Goal: Check status

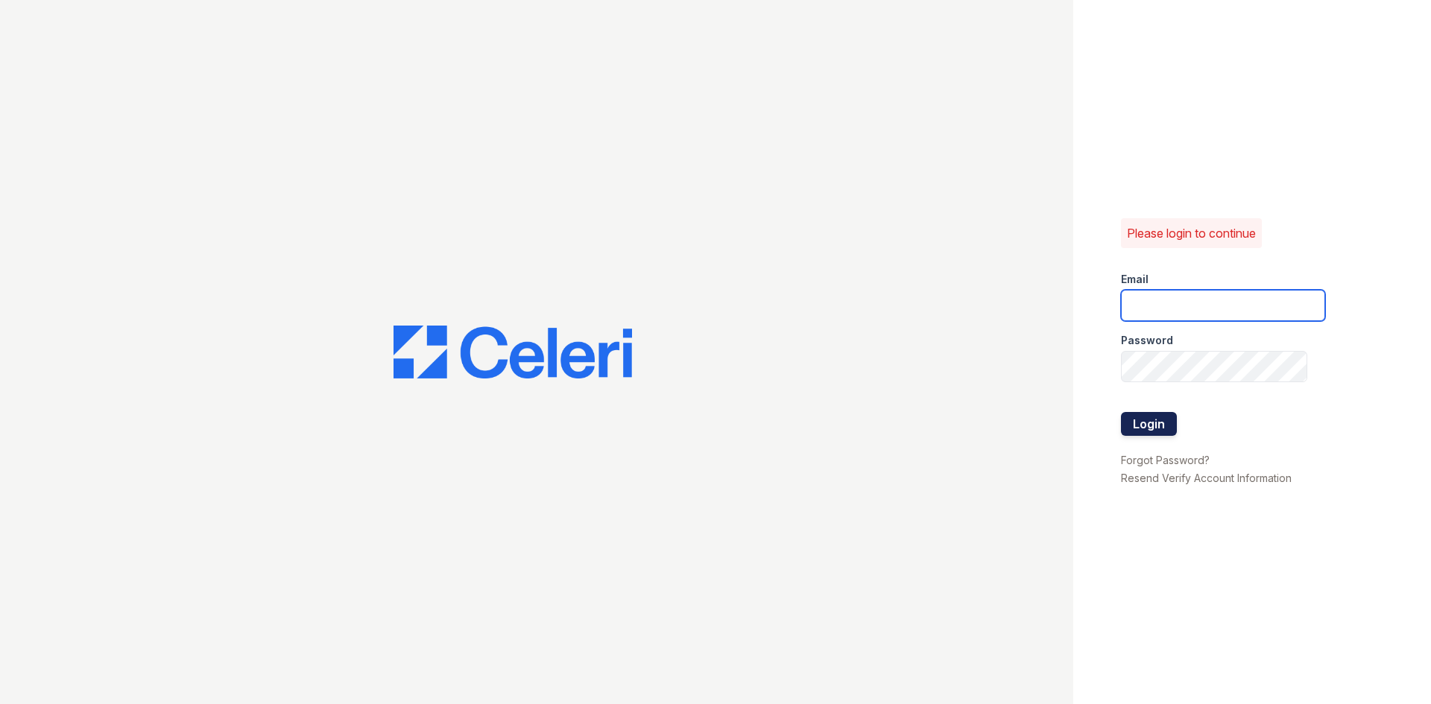
type input "renewdashpoint@trinity-pm.com"
click at [1141, 422] on button "Login" at bounding box center [1149, 424] width 56 height 24
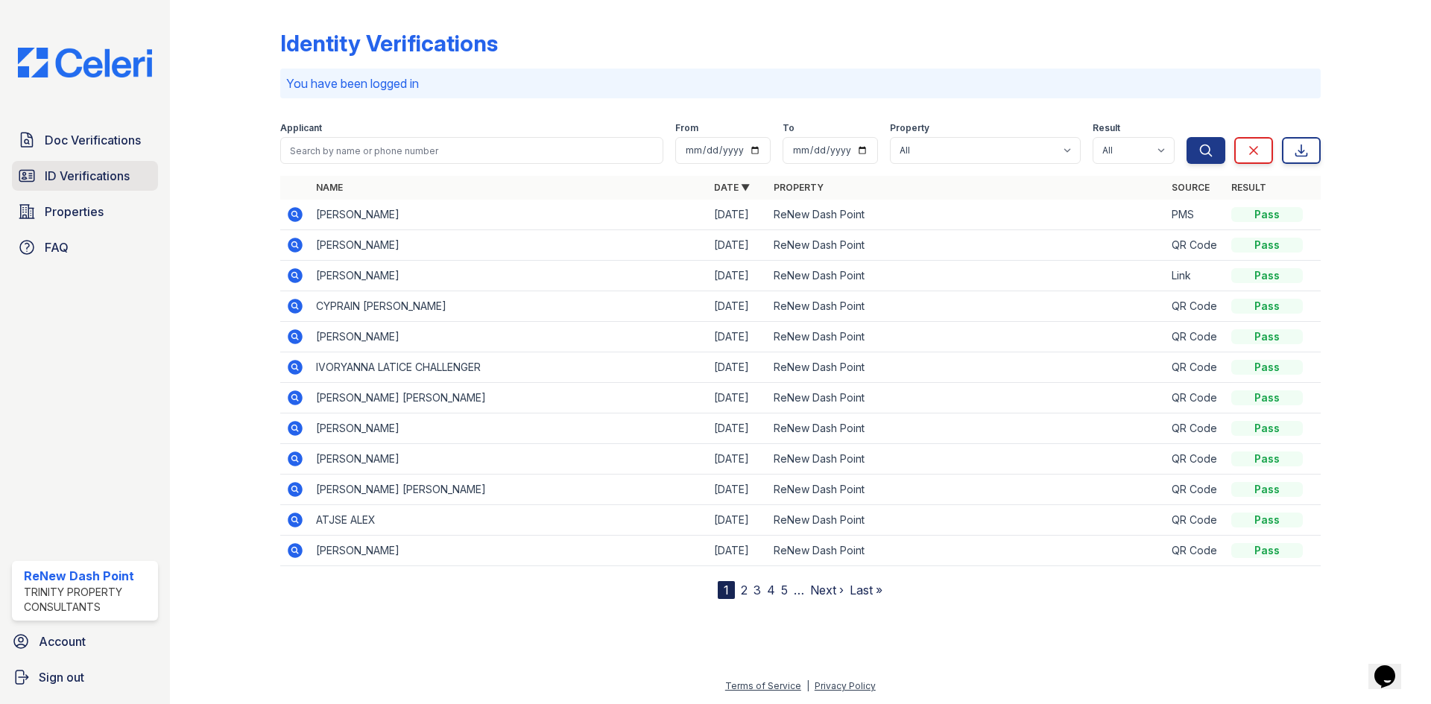
click at [64, 163] on link "ID Verifications" at bounding box center [85, 176] width 146 height 30
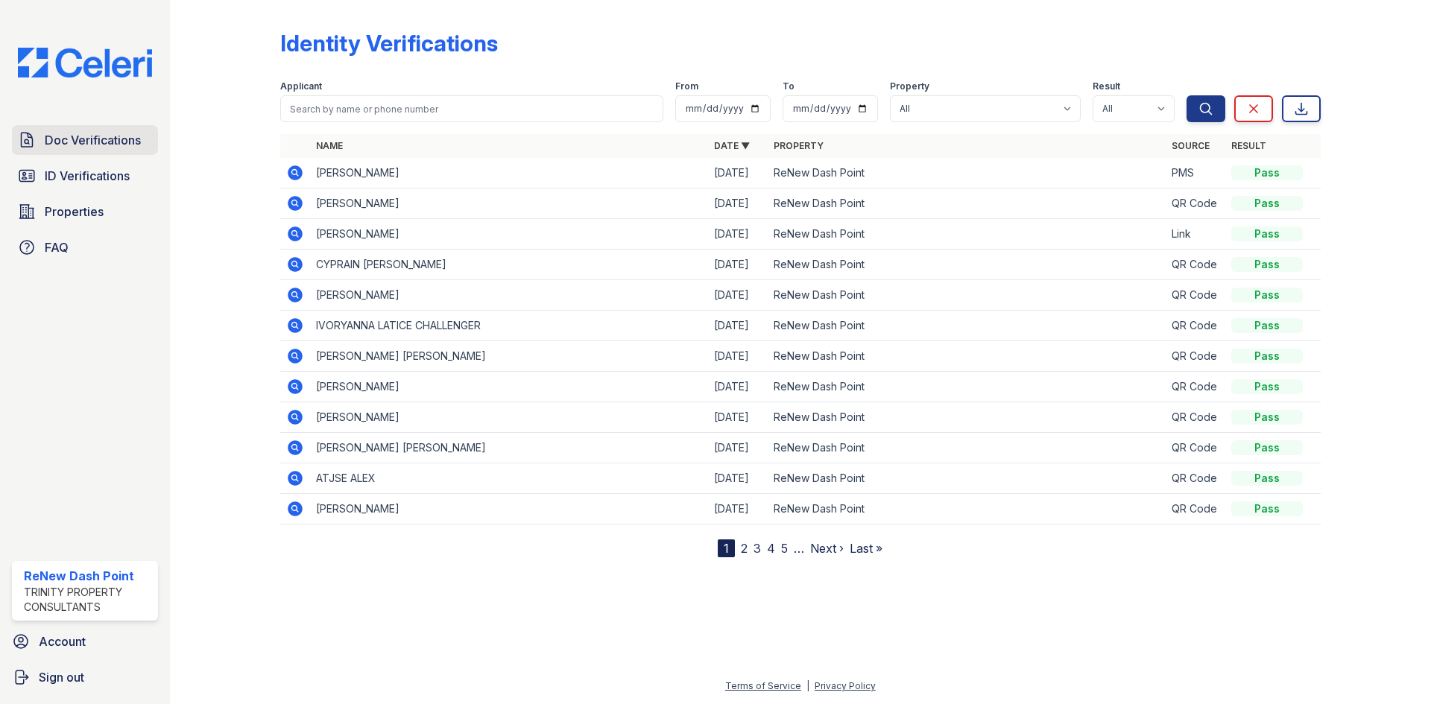
click at [63, 142] on span "Doc Verifications" at bounding box center [93, 140] width 96 height 18
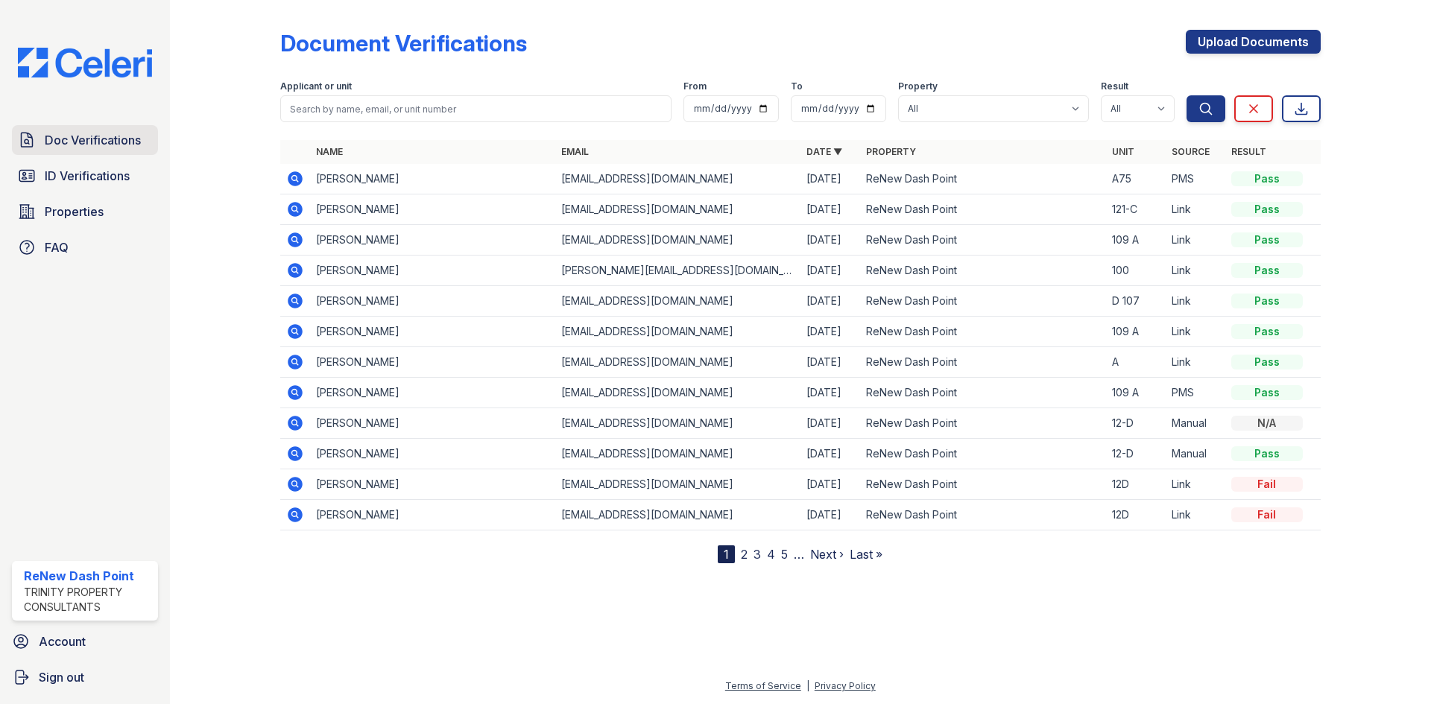
click at [104, 132] on span "Doc Verifications" at bounding box center [93, 140] width 96 height 18
click at [286, 179] on icon at bounding box center [295, 179] width 18 height 18
